Goal: Find specific page/section: Find specific page/section

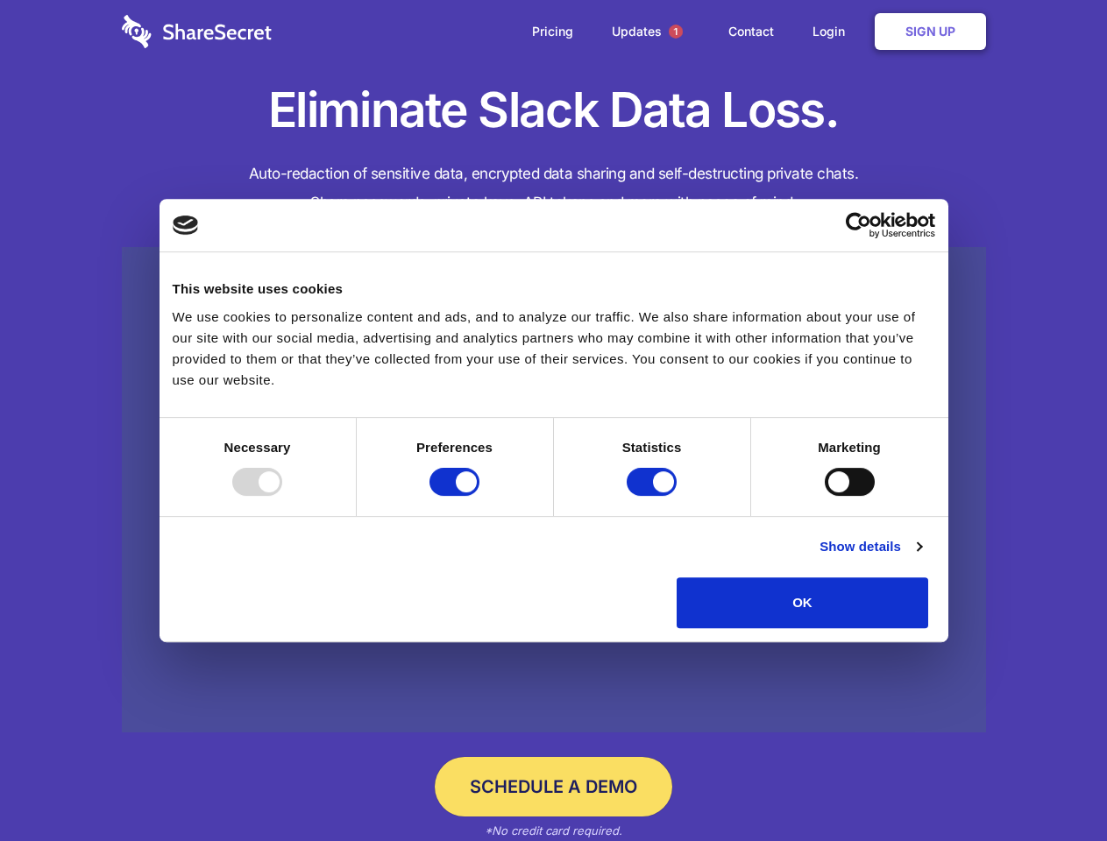
click at [282, 496] on div at bounding box center [257, 482] width 50 height 28
click at [479, 496] on input "Preferences" at bounding box center [454, 482] width 50 height 28
click at [654, 496] on input "Statistics" at bounding box center [652, 482] width 50 height 28
checkbox input "false"
click at [825, 496] on input "Marketing" at bounding box center [850, 482] width 50 height 28
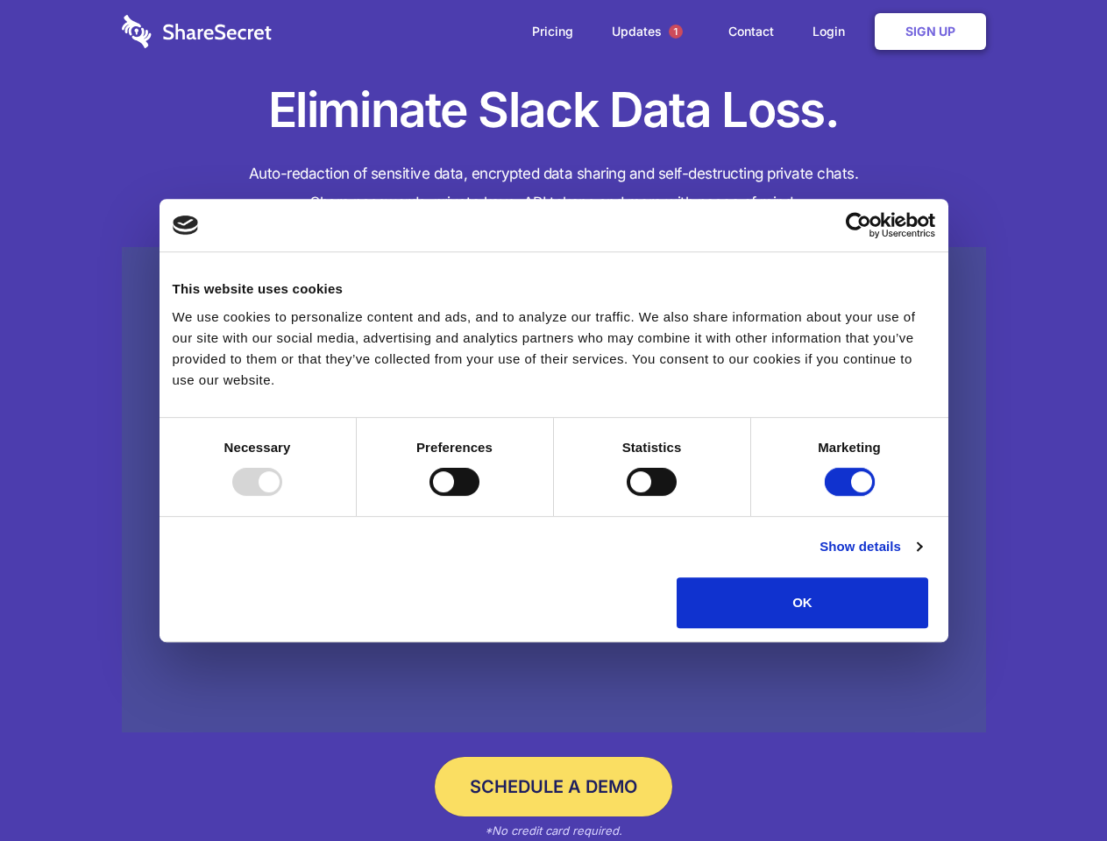
checkbox input "true"
click at [921, 557] on link "Show details" at bounding box center [870, 546] width 102 height 21
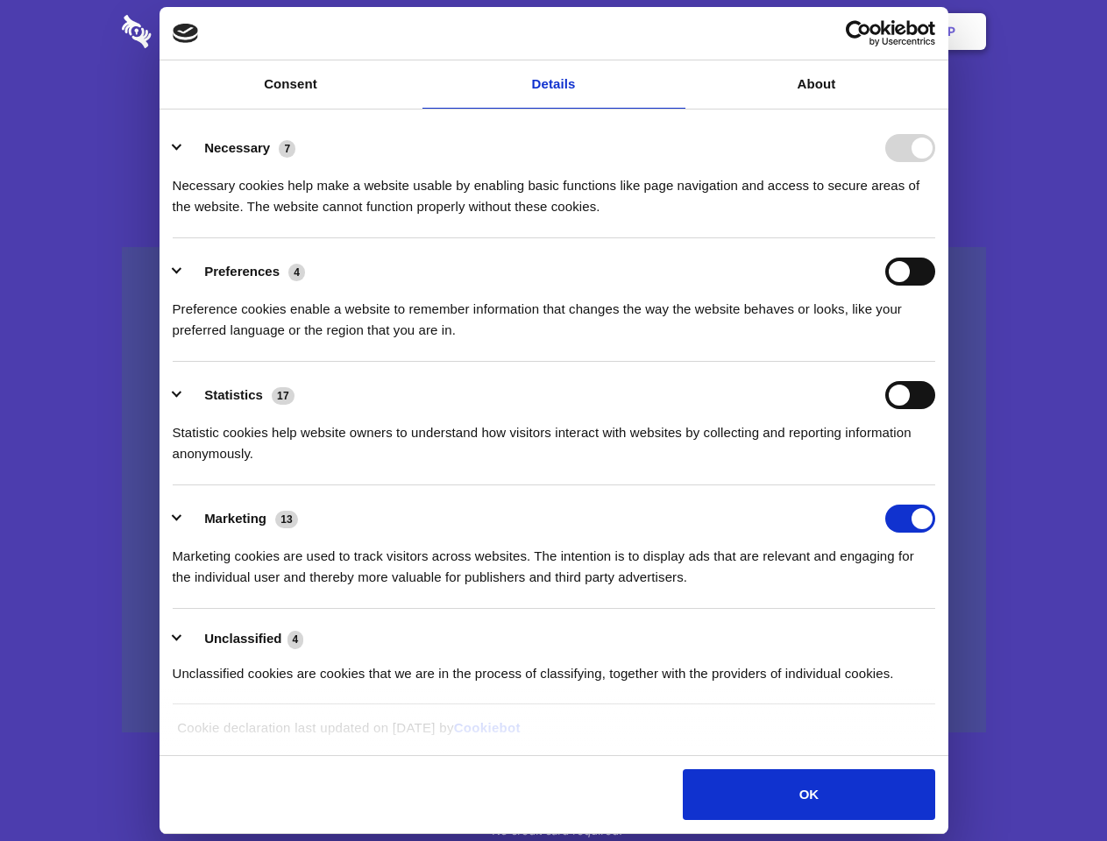
click at [935, 238] on li "Necessary 7 Necessary cookies help make a website usable by enabling basic func…" at bounding box center [554, 177] width 762 height 124
click at [675, 32] on span "1" at bounding box center [676, 32] width 14 height 14
